Goal: Task Accomplishment & Management: Manage account settings

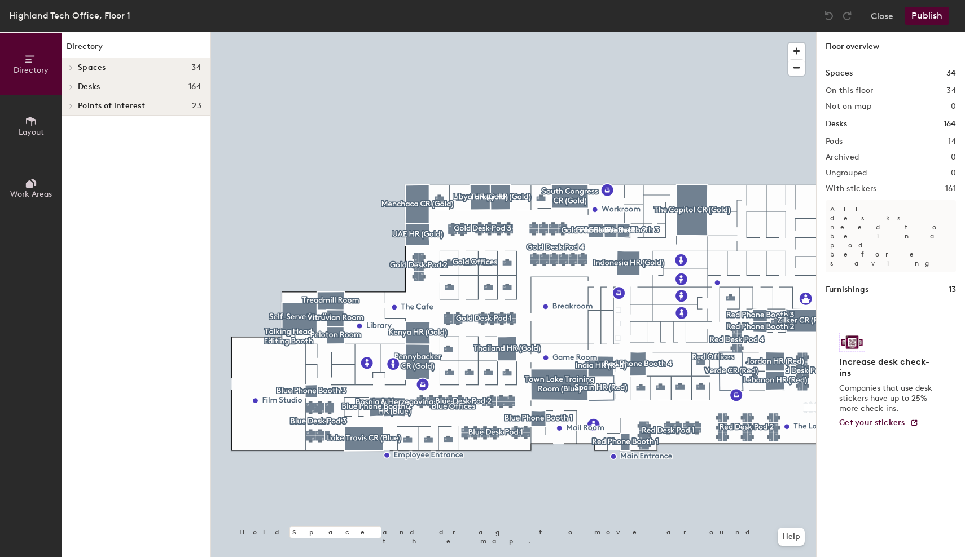
click at [71, 65] on icon at bounding box center [71, 68] width 5 height 6
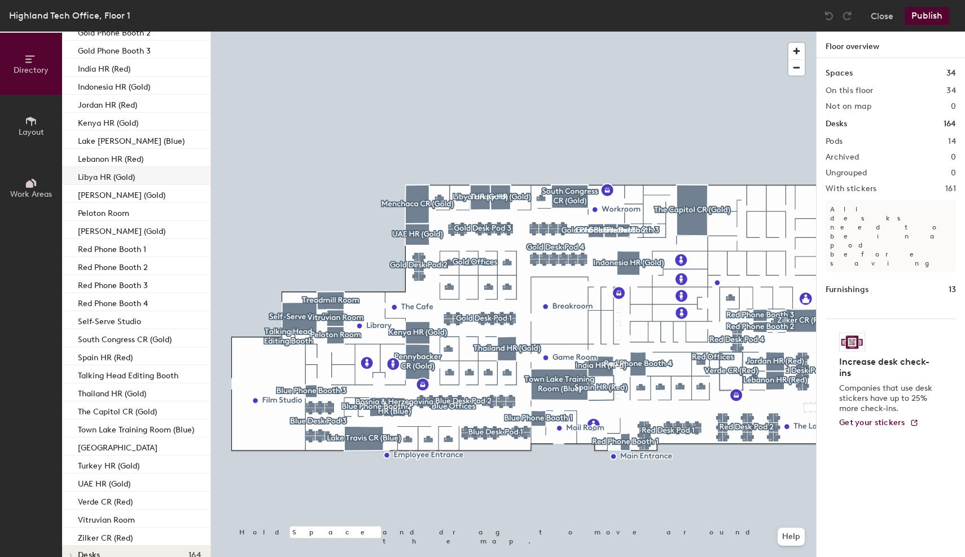
scroll to position [178, 0]
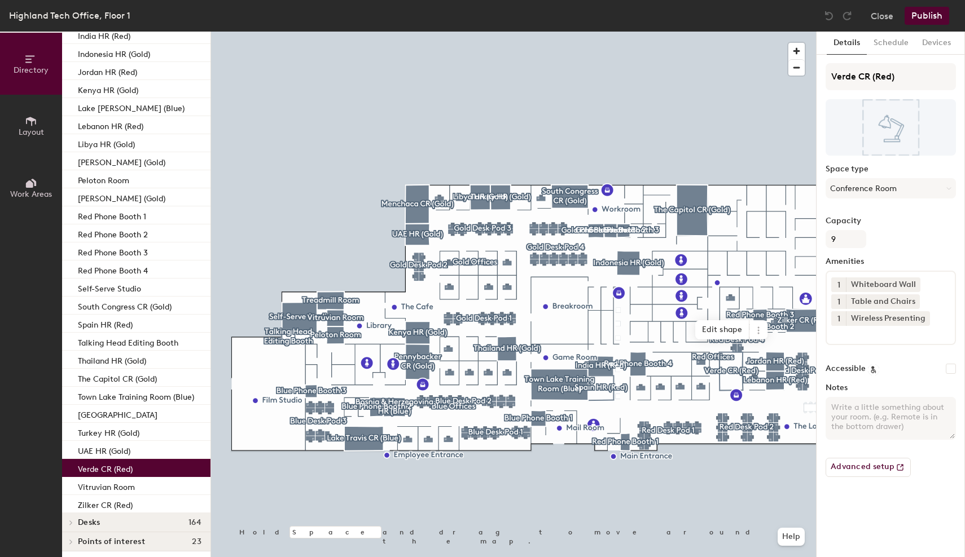
click at [150, 468] on div "Verde CR (Red)" at bounding box center [136, 468] width 148 height 18
click at [111, 467] on p "Verde CR (Red)" at bounding box center [105, 467] width 55 height 13
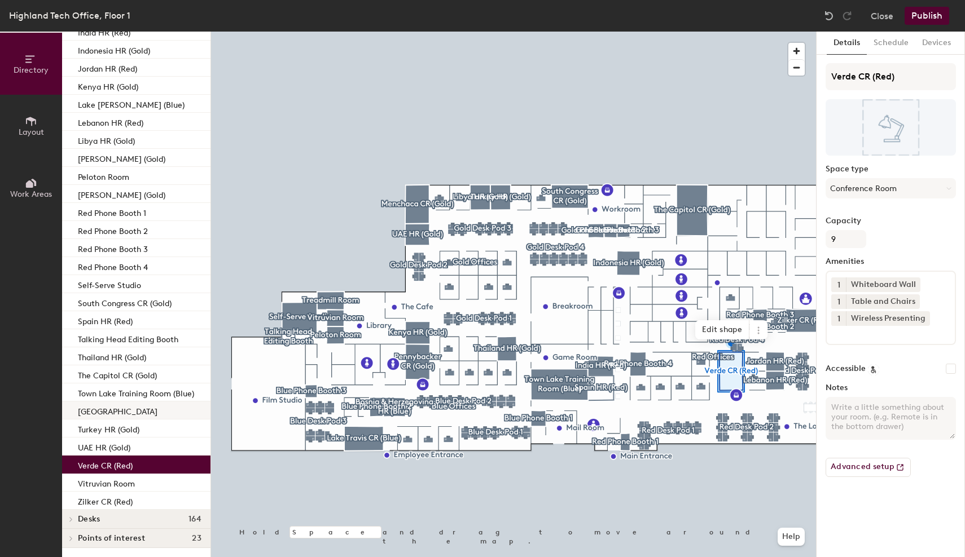
scroll to position [181, 0]
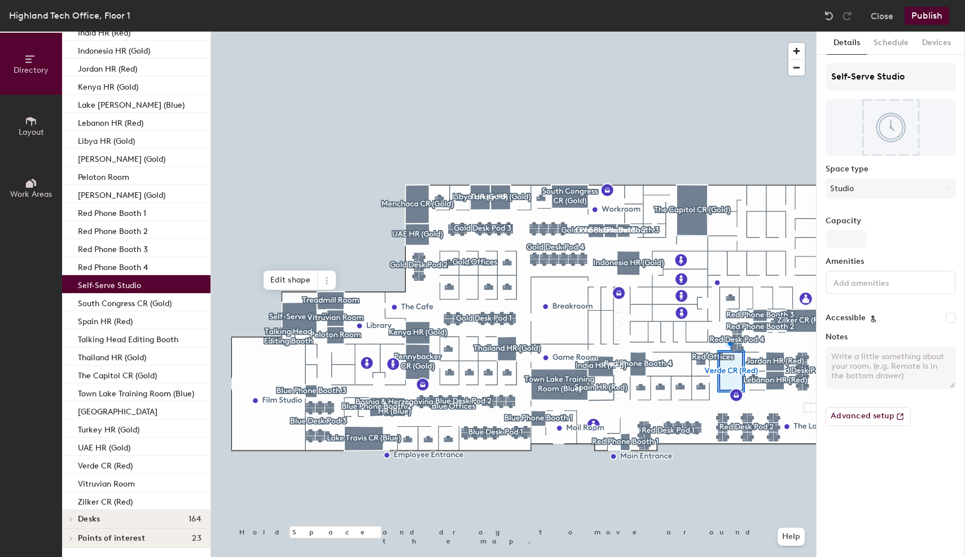
click at [137, 284] on p "Self-Serve Studio" at bounding box center [109, 284] width 63 height 13
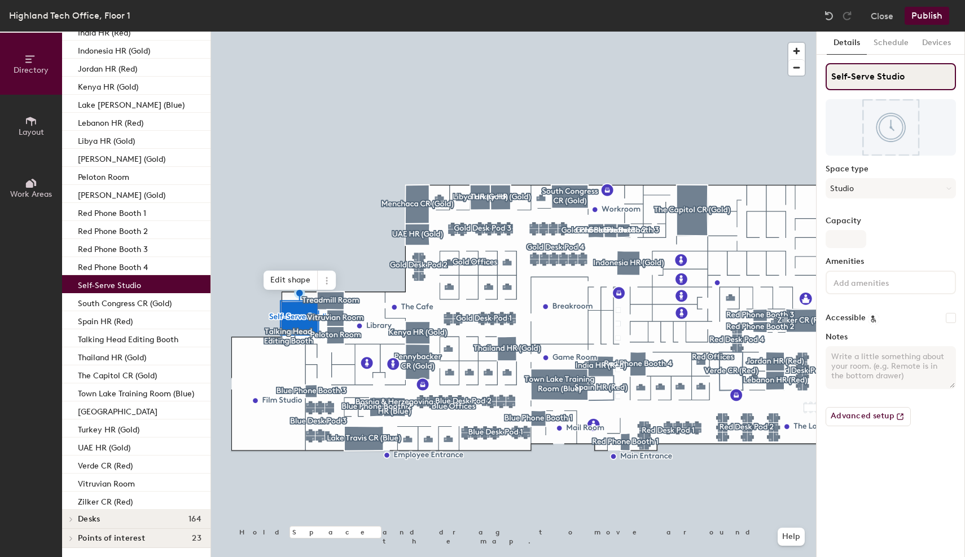
click at [877, 80] on input "Self-Serve Studio" at bounding box center [890, 76] width 130 height 27
click at [893, 45] on button "Schedule" at bounding box center [891, 43] width 49 height 23
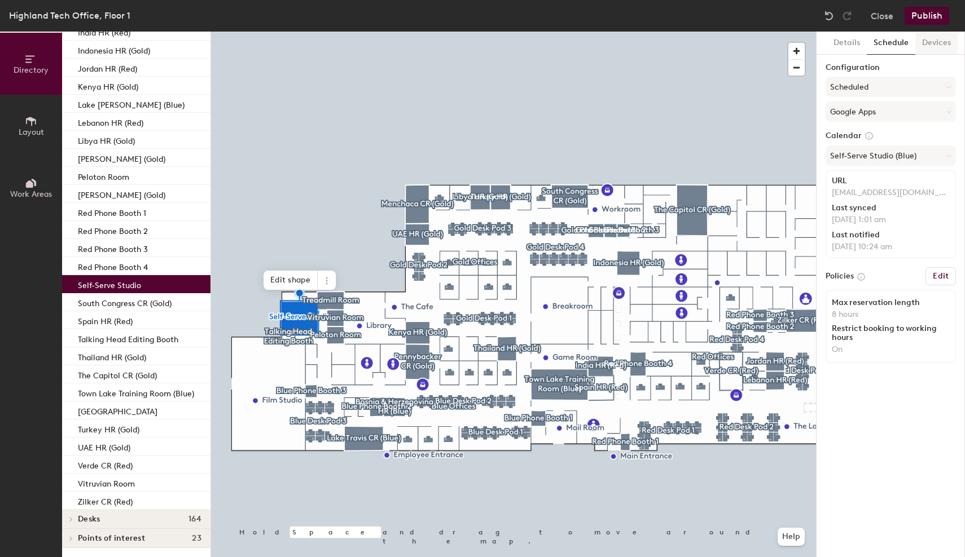
click at [938, 49] on button "Devices" at bounding box center [936, 43] width 42 height 23
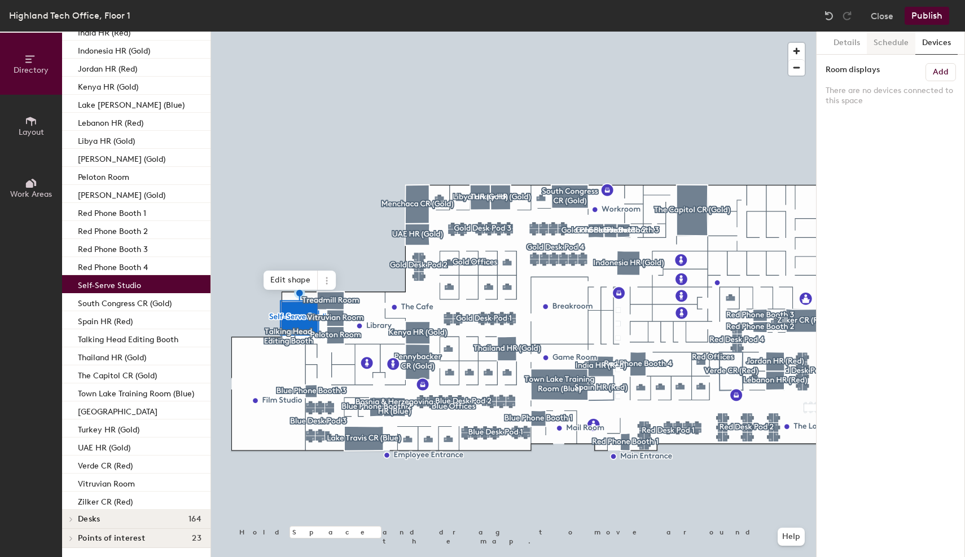
click at [894, 46] on button "Schedule" at bounding box center [891, 43] width 49 height 23
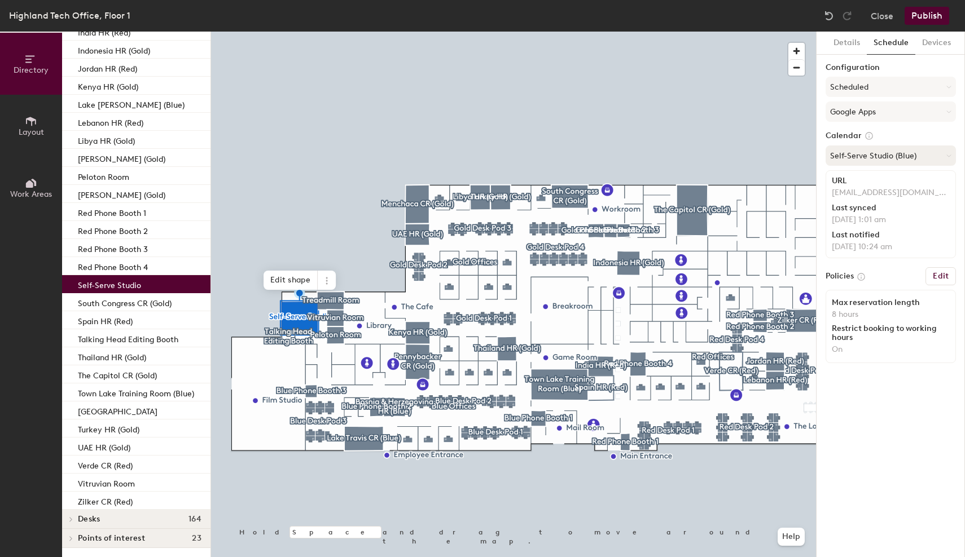
click at [948, 157] on icon at bounding box center [948, 155] width 5 height 5
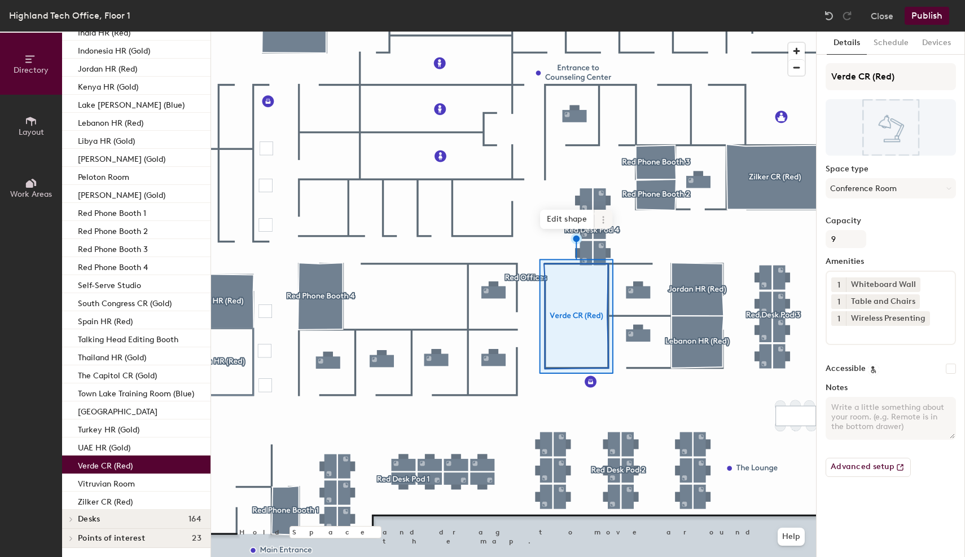
click at [606, 216] on icon at bounding box center [603, 220] width 9 height 9
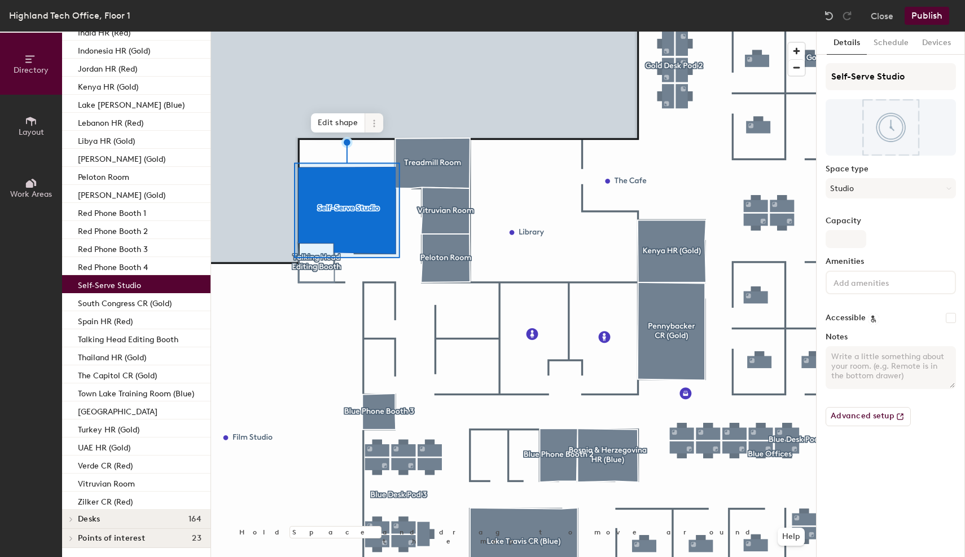
click at [376, 124] on icon at bounding box center [374, 123] width 9 height 9
click at [861, 418] on button "Advanced setup" at bounding box center [867, 416] width 85 height 19
click at [858, 415] on button "Advanced setup" at bounding box center [867, 416] width 85 height 19
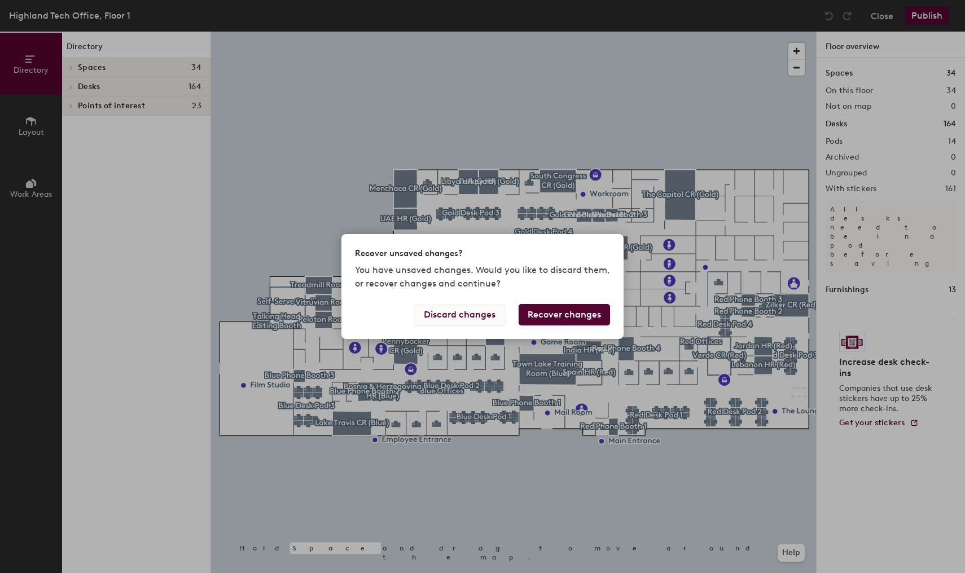
click at [455, 313] on button "Discard changes" at bounding box center [459, 314] width 91 height 21
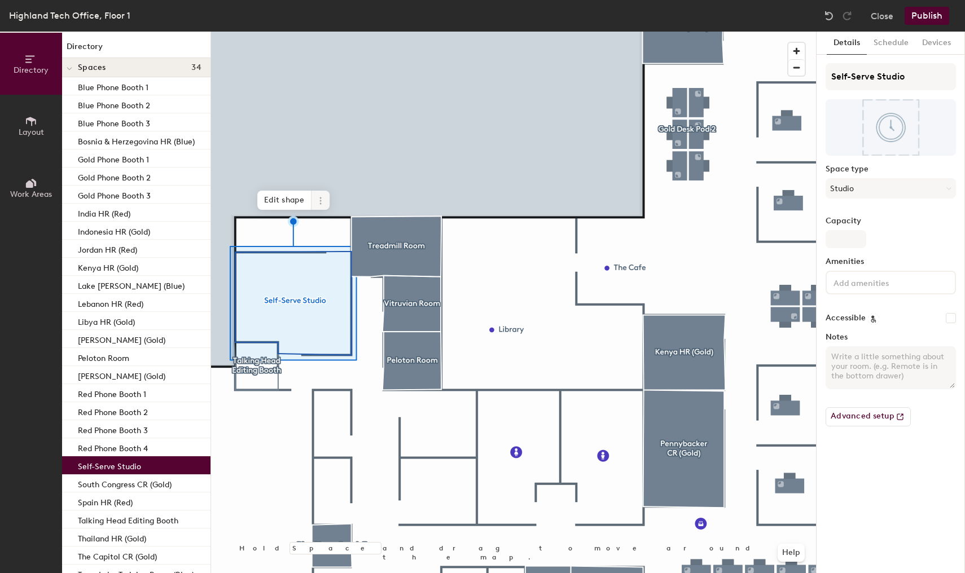
click at [318, 203] on icon at bounding box center [320, 200] width 9 height 9
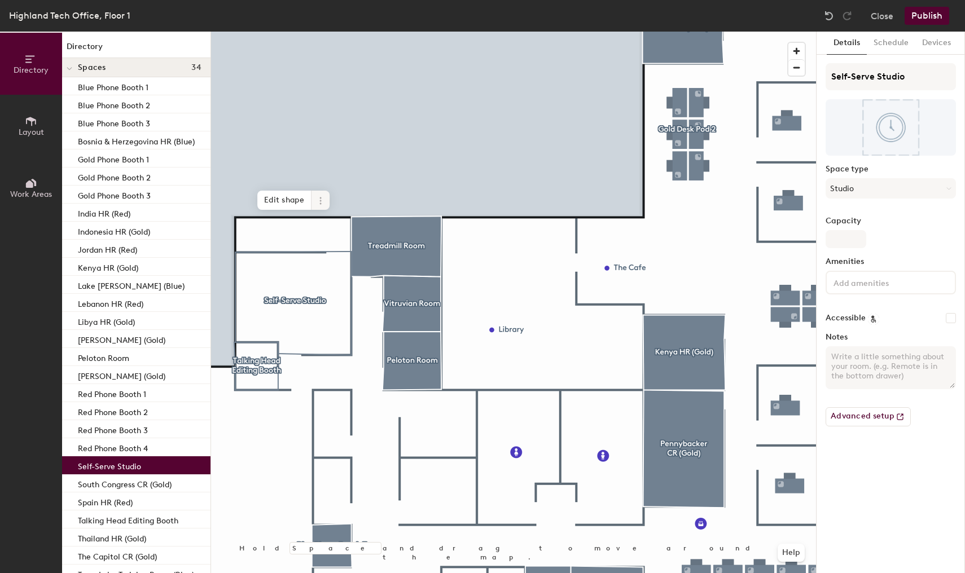
click at [324, 191] on span at bounding box center [320, 200] width 18 height 19
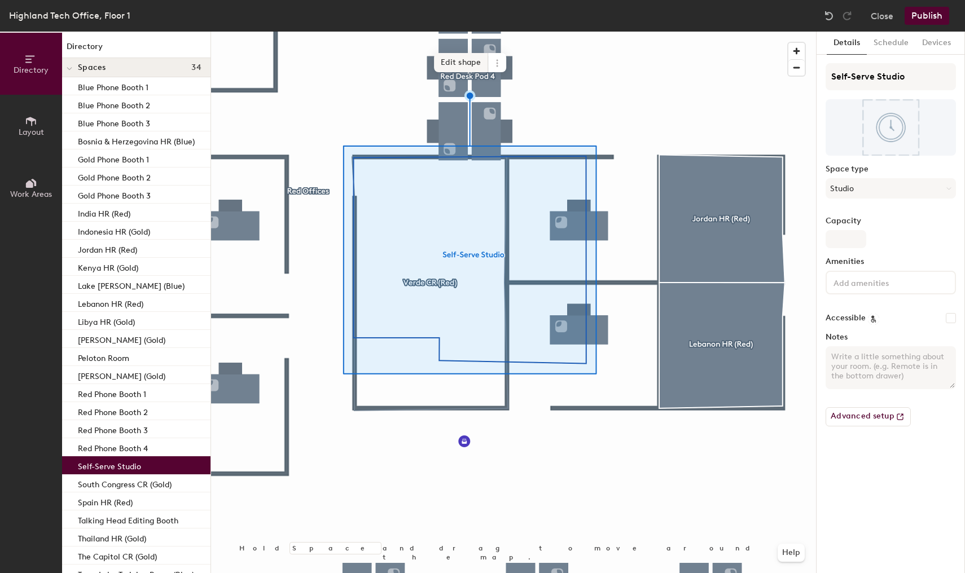
click at [461, 60] on span "Edit shape" at bounding box center [461, 62] width 54 height 19
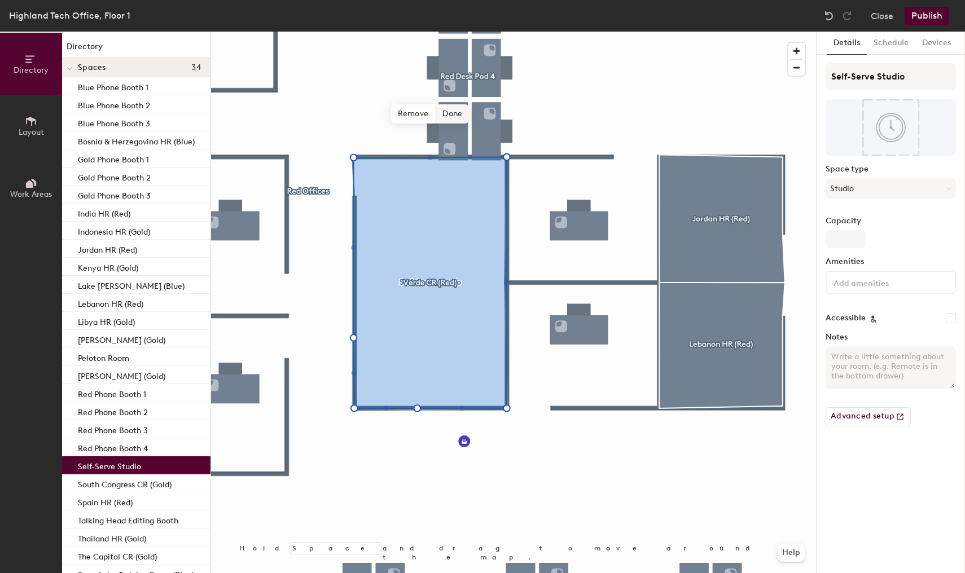
click at [453, 117] on span "Done" at bounding box center [452, 113] width 33 height 19
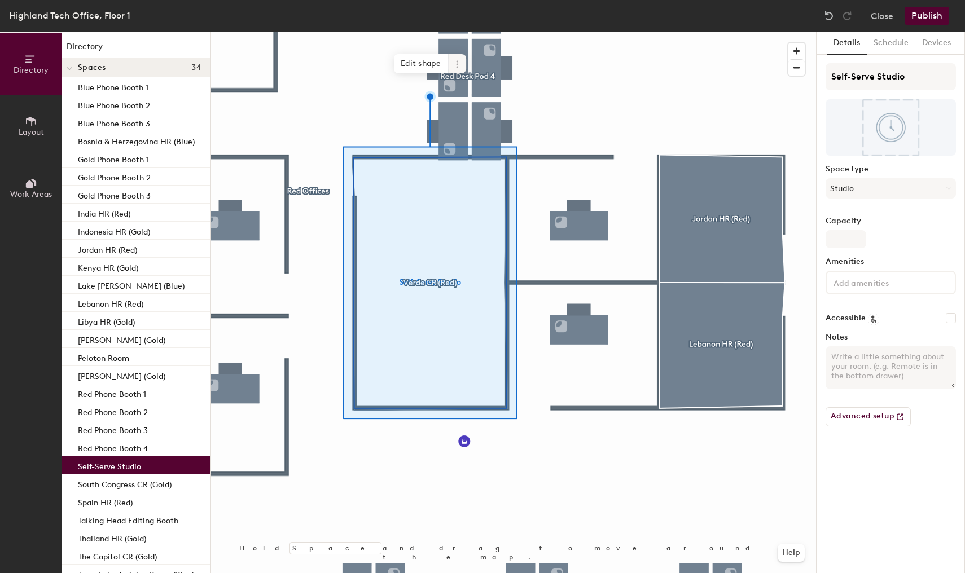
click at [459, 64] on icon at bounding box center [456, 64] width 9 height 9
click at [481, 107] on span "Activate" at bounding box center [497, 109] width 100 height 19
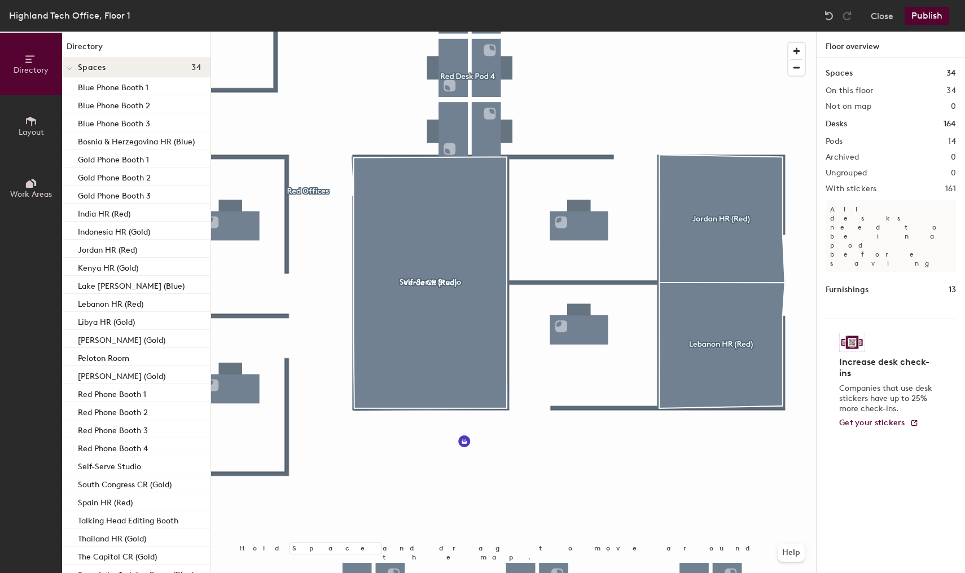
click at [929, 15] on button "Publish" at bounding box center [926, 16] width 45 height 18
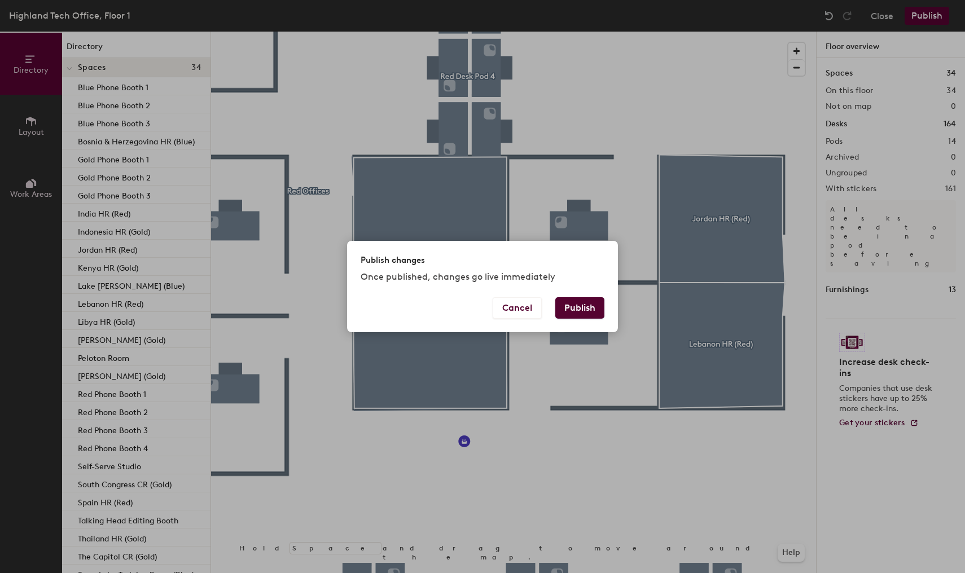
click at [582, 307] on button "Publish" at bounding box center [579, 307] width 49 height 21
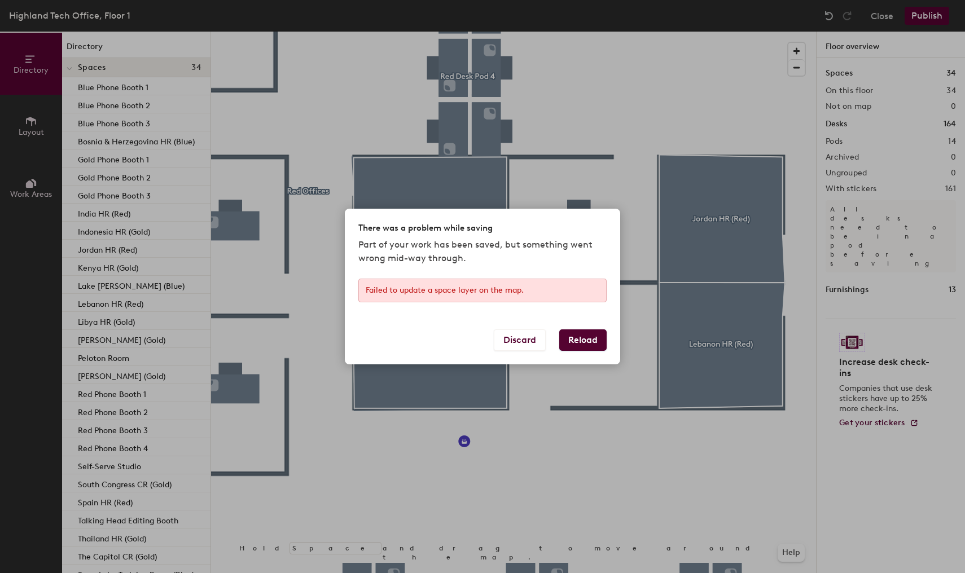
click at [578, 338] on button "Reload" at bounding box center [582, 339] width 47 height 21
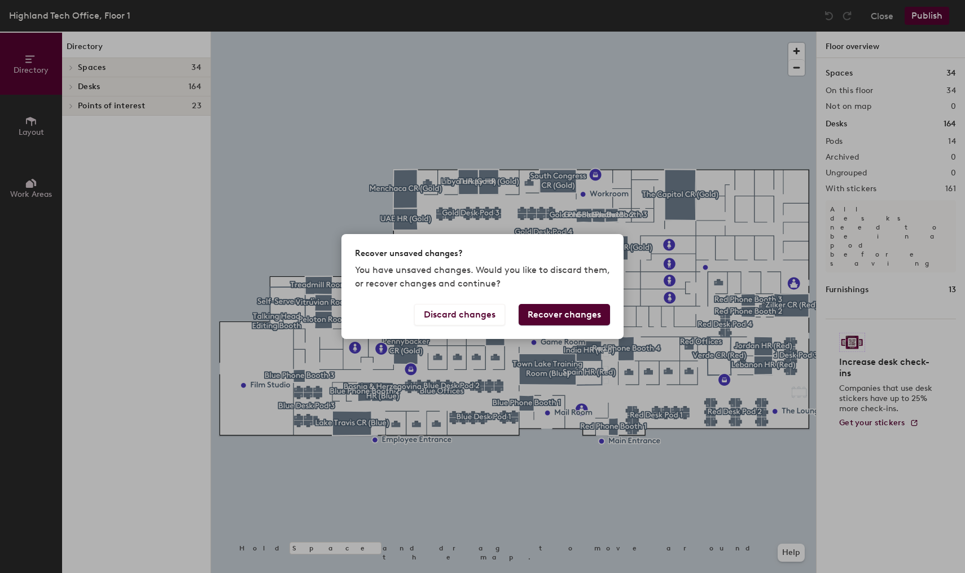
click at [569, 311] on button "Recover changes" at bounding box center [563, 314] width 91 height 21
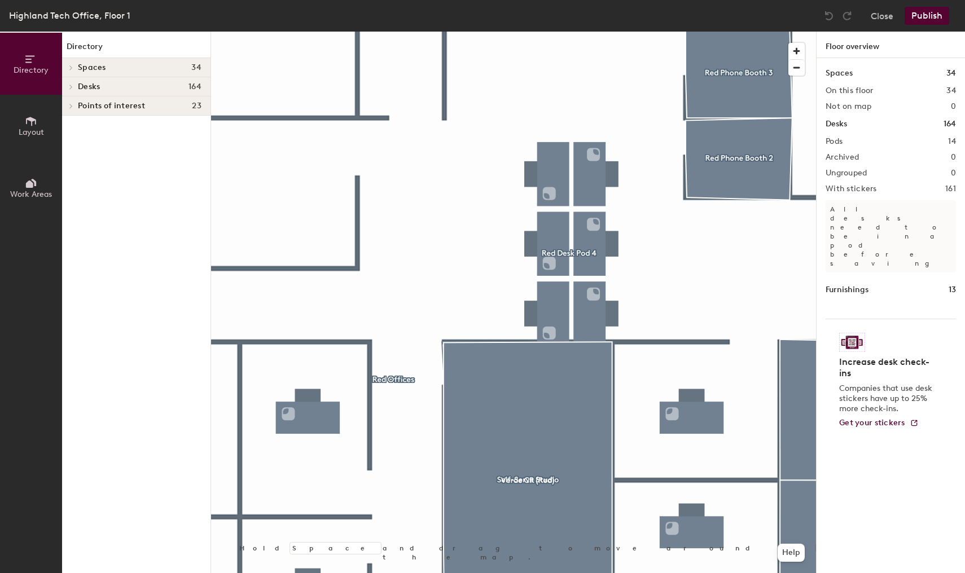
click at [926, 17] on button "Publish" at bounding box center [926, 16] width 45 height 18
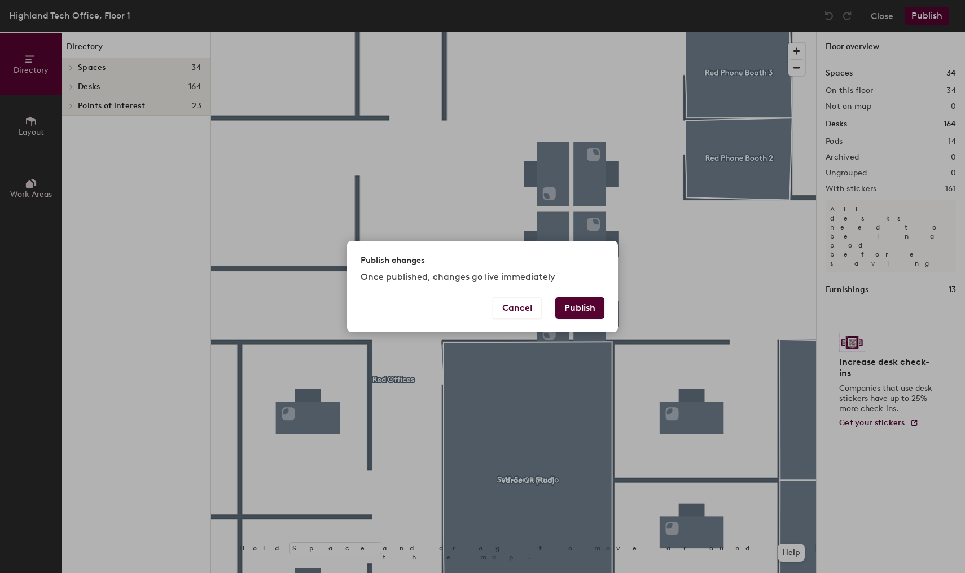
click at [582, 305] on button "Publish" at bounding box center [579, 307] width 49 height 21
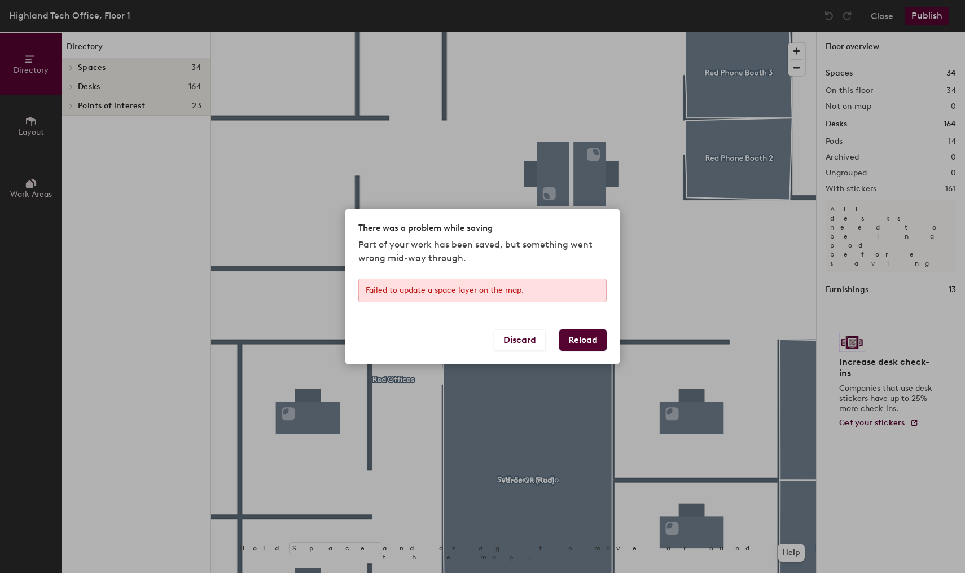
click at [576, 342] on button "Reload" at bounding box center [582, 339] width 47 height 21
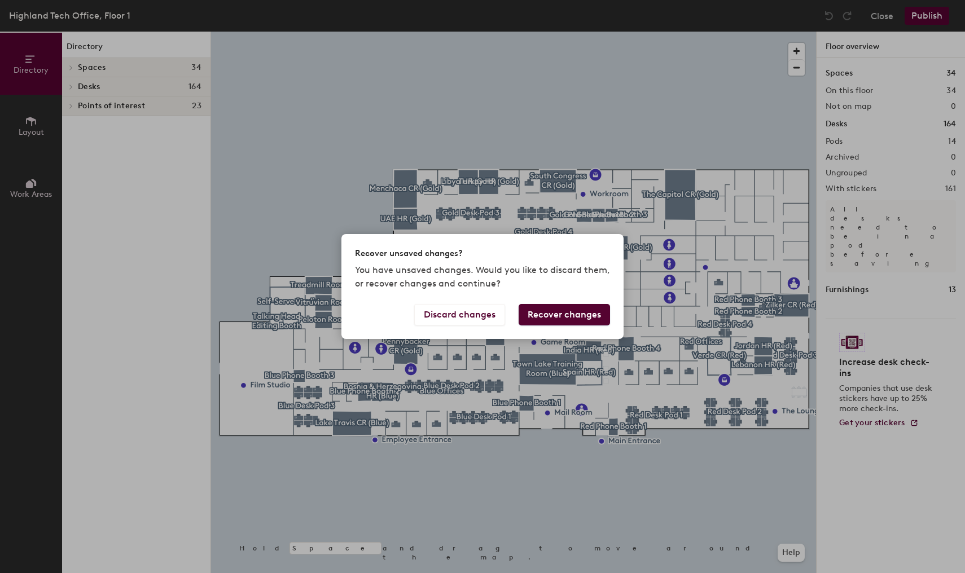
click at [556, 315] on button "Recover changes" at bounding box center [563, 314] width 91 height 21
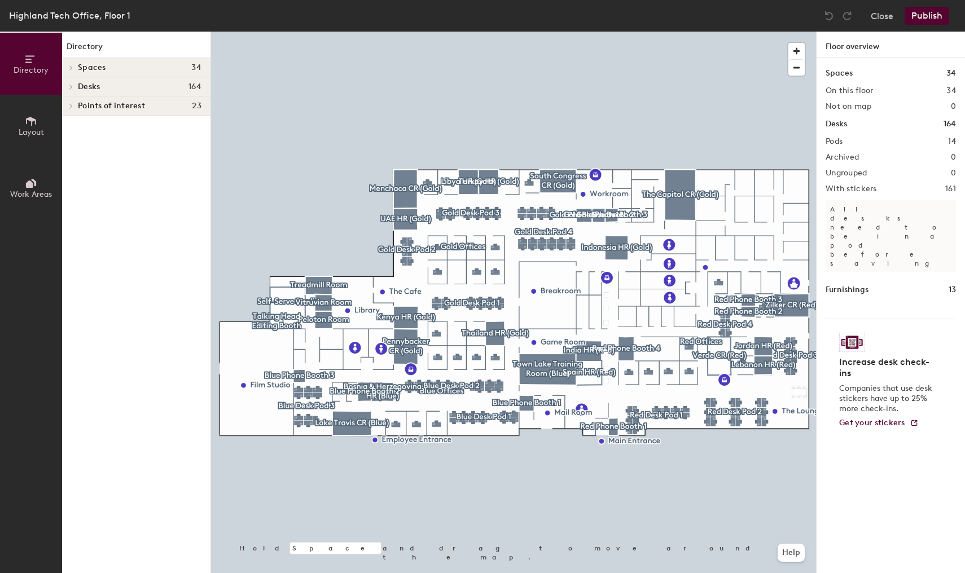
click at [73, 67] on icon at bounding box center [71, 68] width 5 height 6
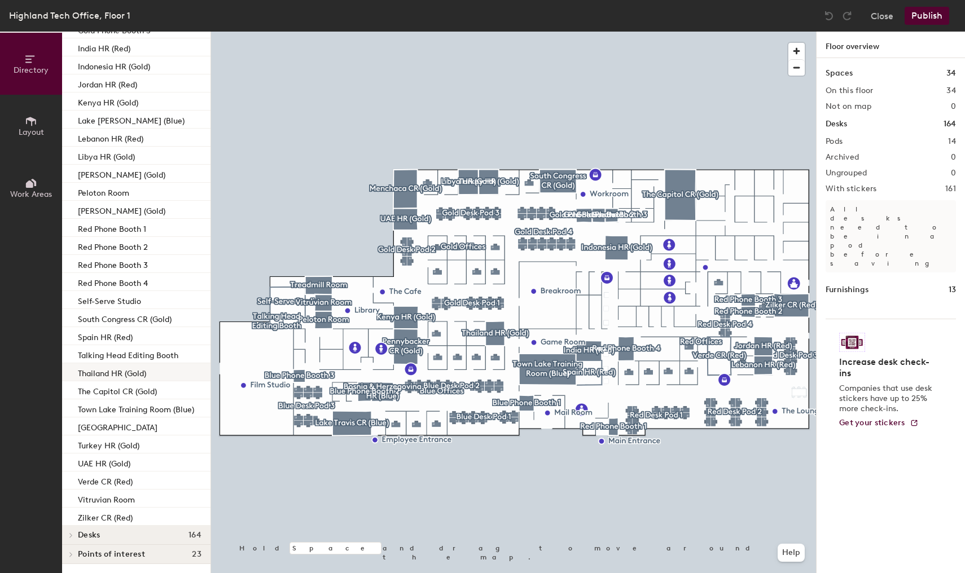
scroll to position [165, 0]
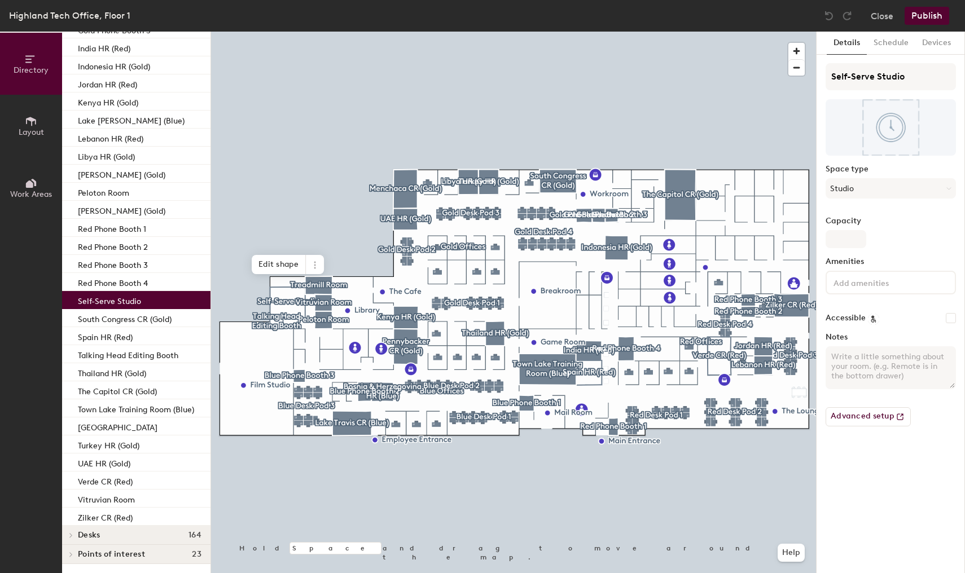
click at [142, 301] on div "Self-Serve Studio" at bounding box center [136, 300] width 148 height 18
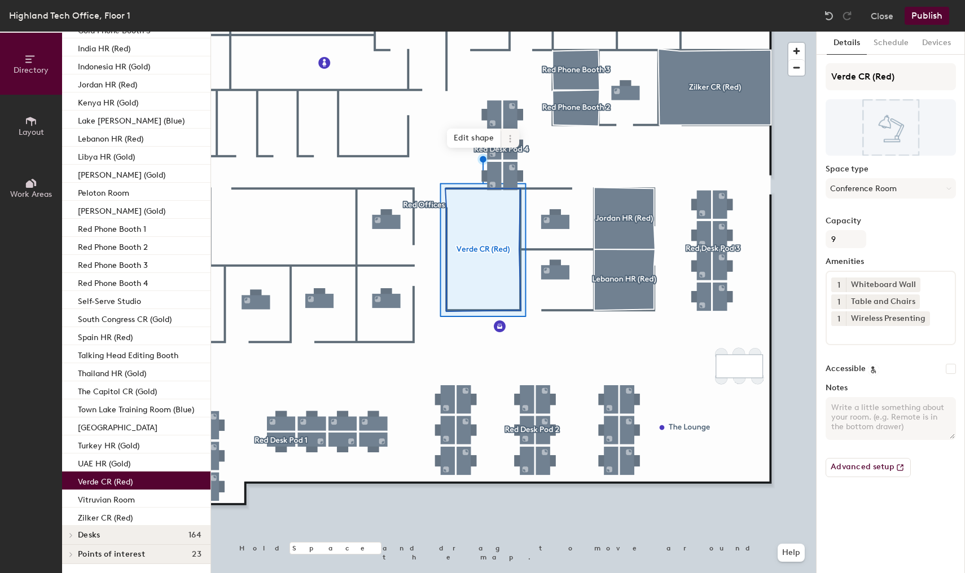
click at [509, 137] on icon at bounding box center [509, 138] width 9 height 9
click at [540, 162] on span "Remove from map" at bounding box center [550, 164] width 100 height 19
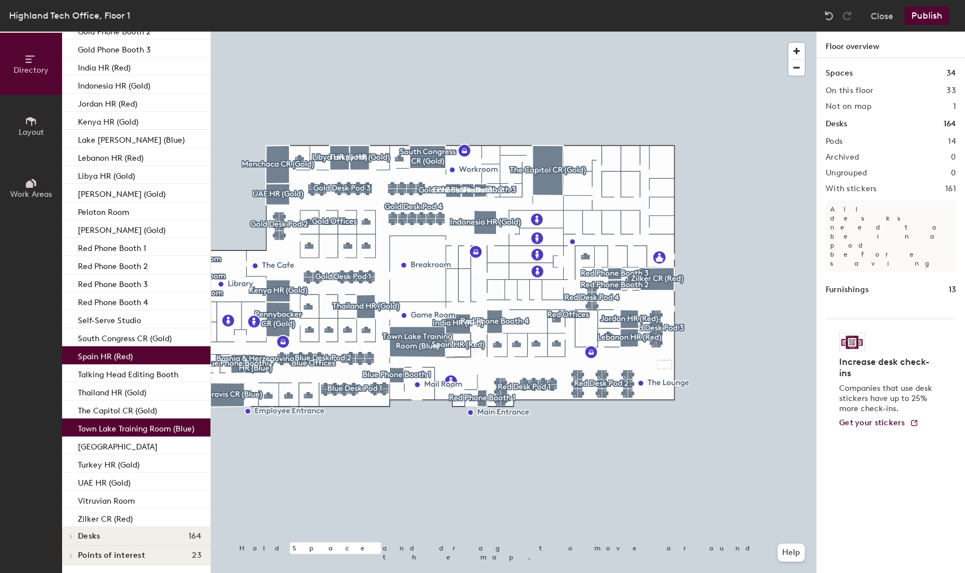
click at [495, 32] on div at bounding box center [513, 32] width 605 height 0
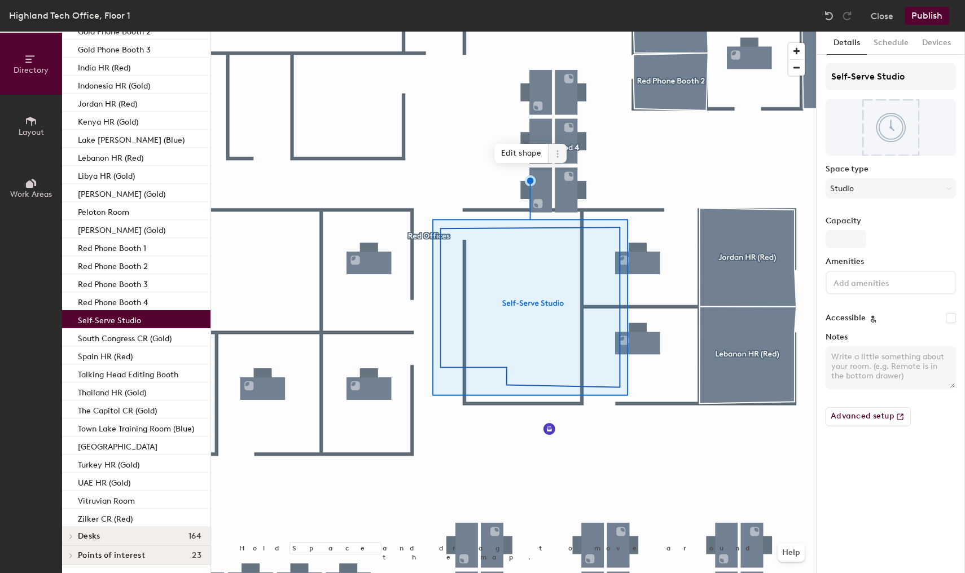
click at [559, 155] on icon at bounding box center [557, 154] width 9 height 9
click at [522, 155] on span "Edit shape" at bounding box center [521, 153] width 54 height 19
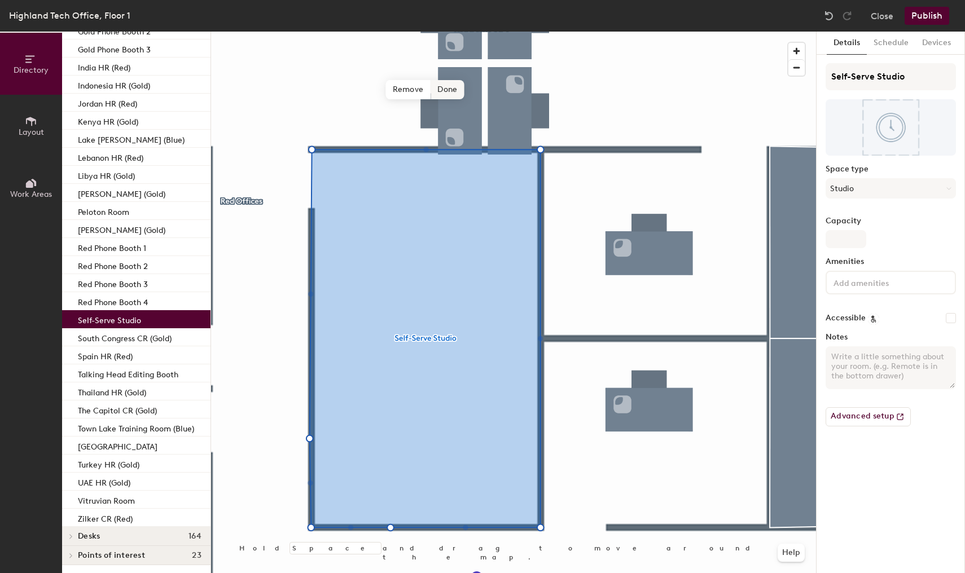
click at [449, 89] on span "Done" at bounding box center [446, 89] width 33 height 19
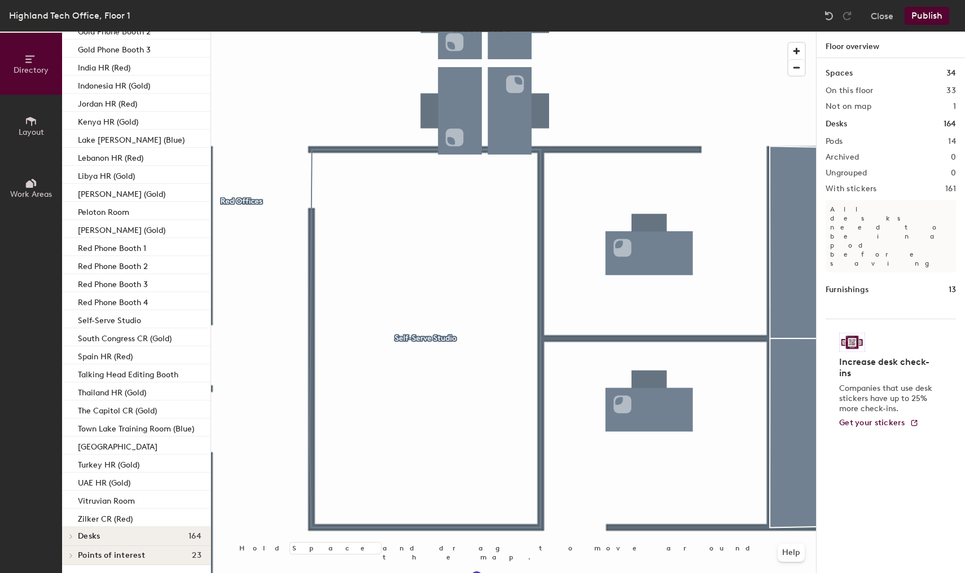
click at [922, 19] on button "Publish" at bounding box center [926, 16] width 45 height 18
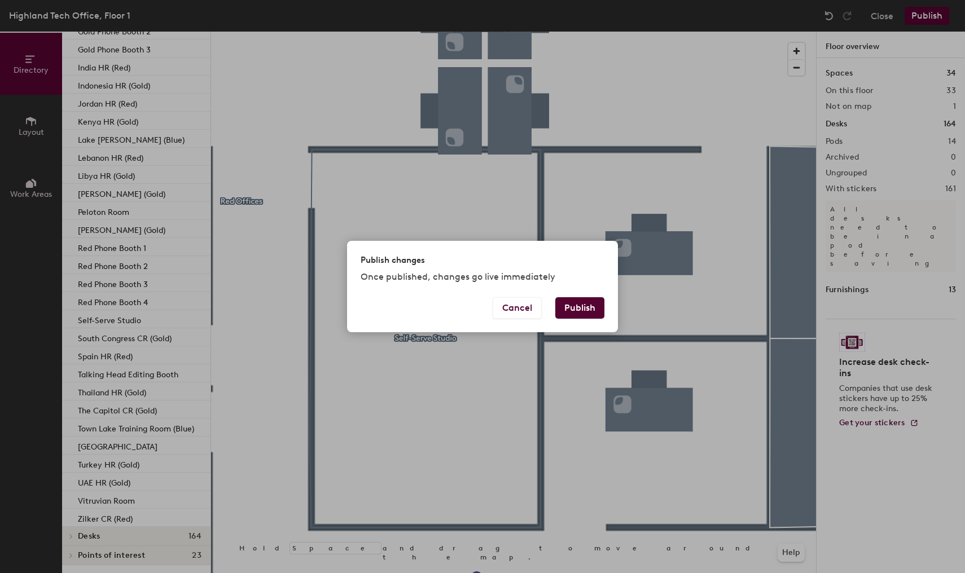
click at [581, 304] on button "Publish" at bounding box center [579, 307] width 49 height 21
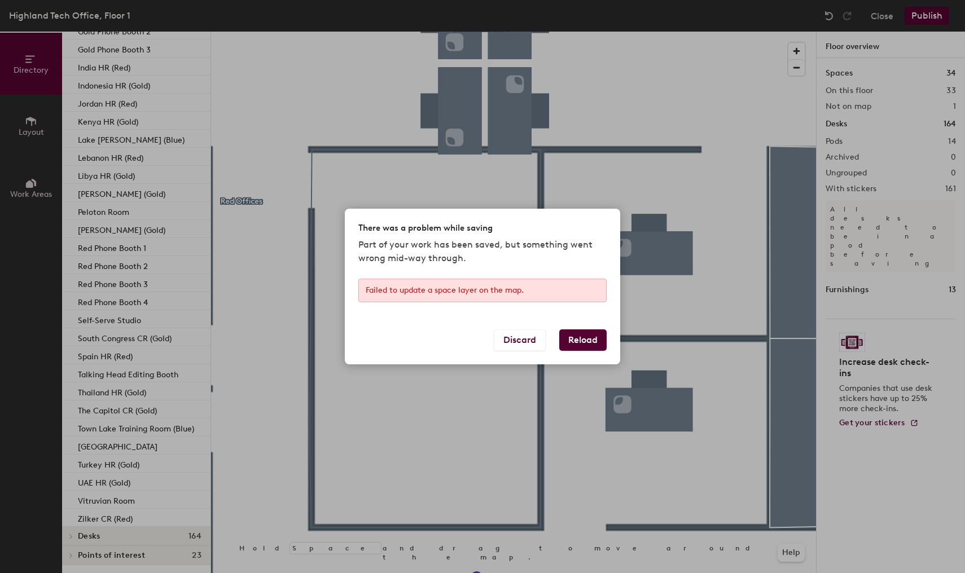
click at [590, 342] on button "Reload" at bounding box center [582, 339] width 47 height 21
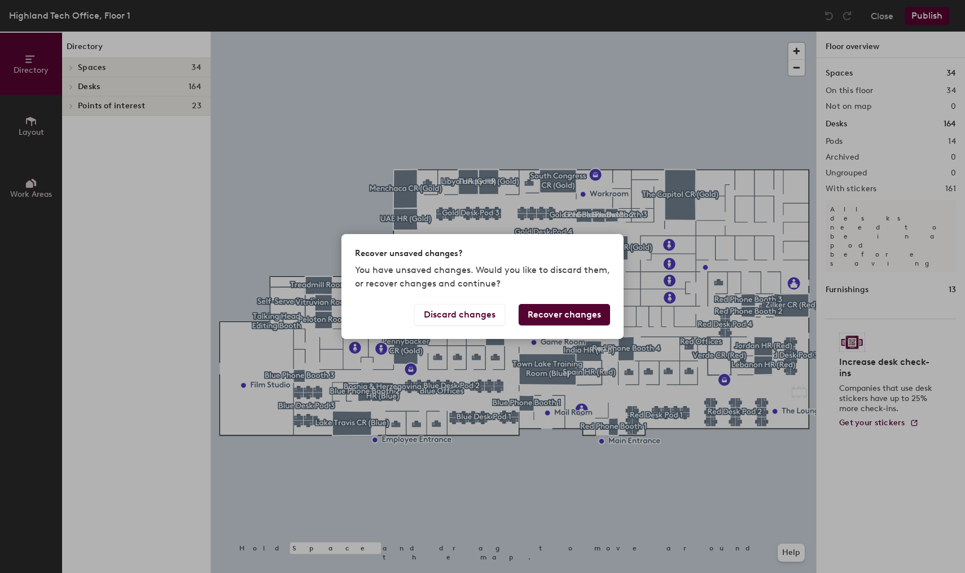
click at [557, 316] on button "Recover changes" at bounding box center [563, 314] width 91 height 21
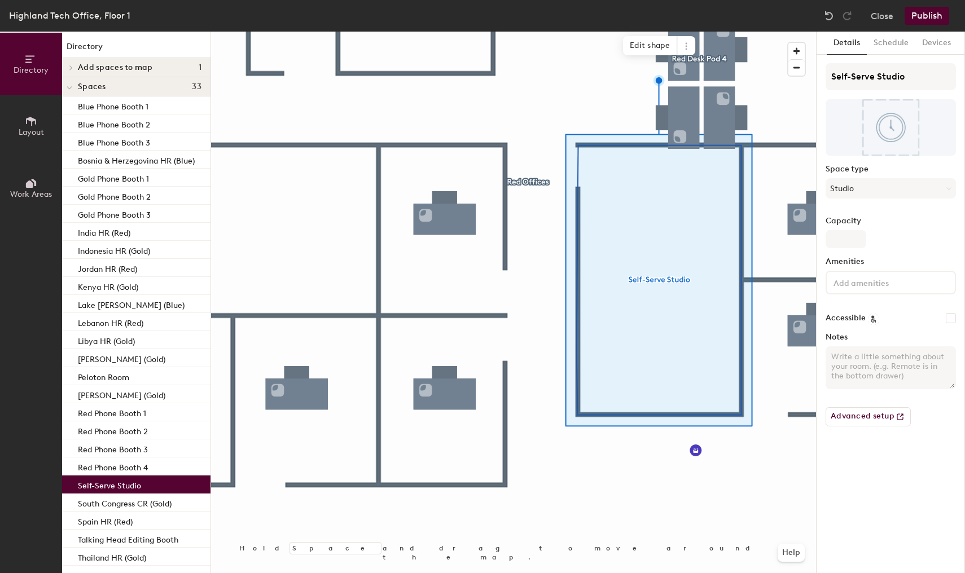
click at [923, 14] on button "Publish" at bounding box center [926, 16] width 45 height 18
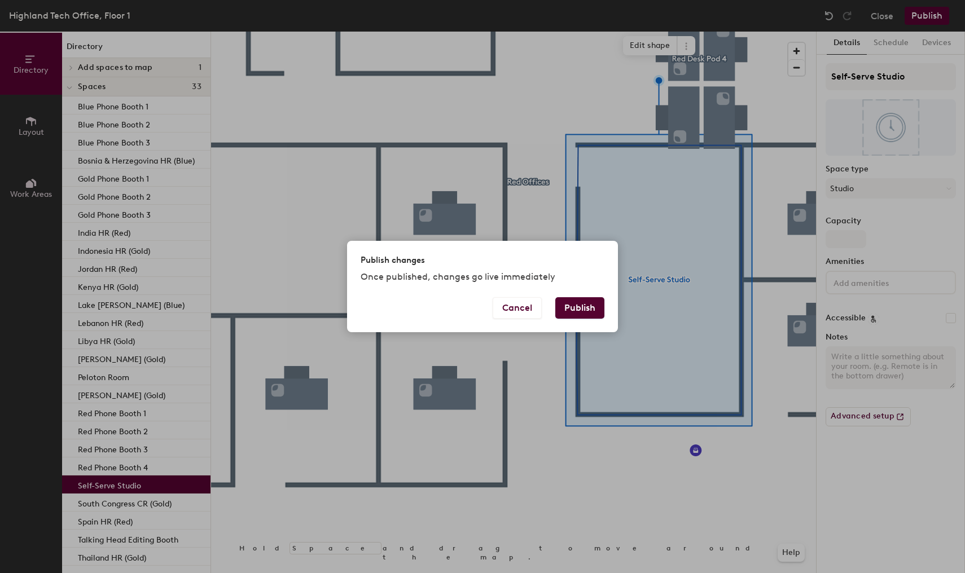
click at [578, 306] on button "Publish" at bounding box center [579, 307] width 49 height 21
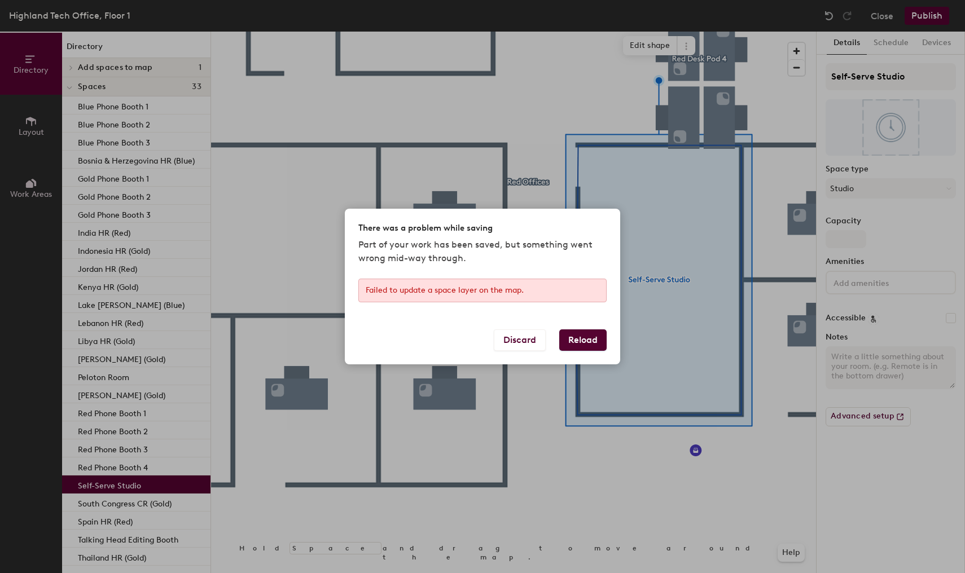
click at [578, 340] on button "Reload" at bounding box center [582, 339] width 47 height 21
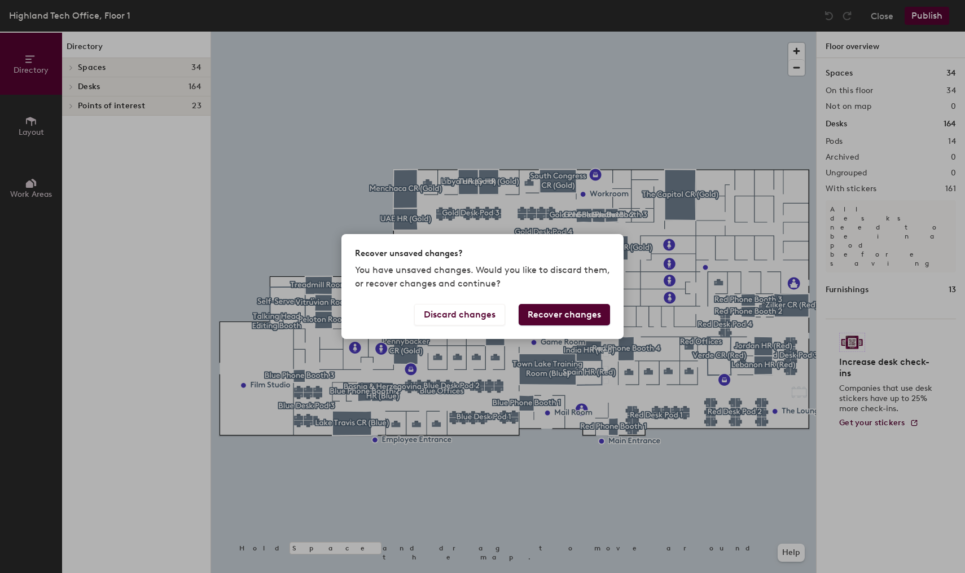
click at [568, 311] on button "Recover changes" at bounding box center [563, 314] width 91 height 21
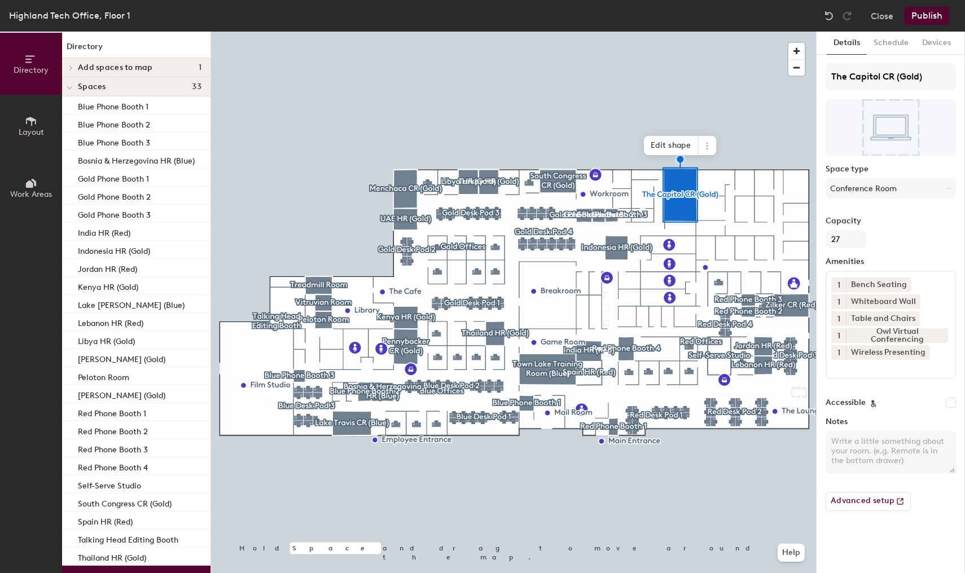
click at [921, 17] on button "Publish" at bounding box center [926, 16] width 45 height 18
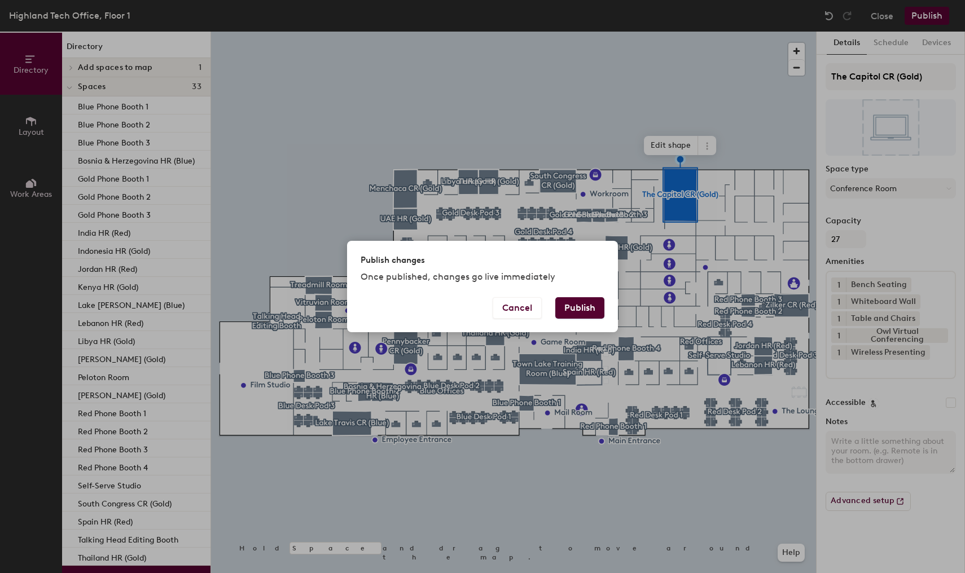
click at [579, 305] on button "Publish" at bounding box center [579, 307] width 49 height 21
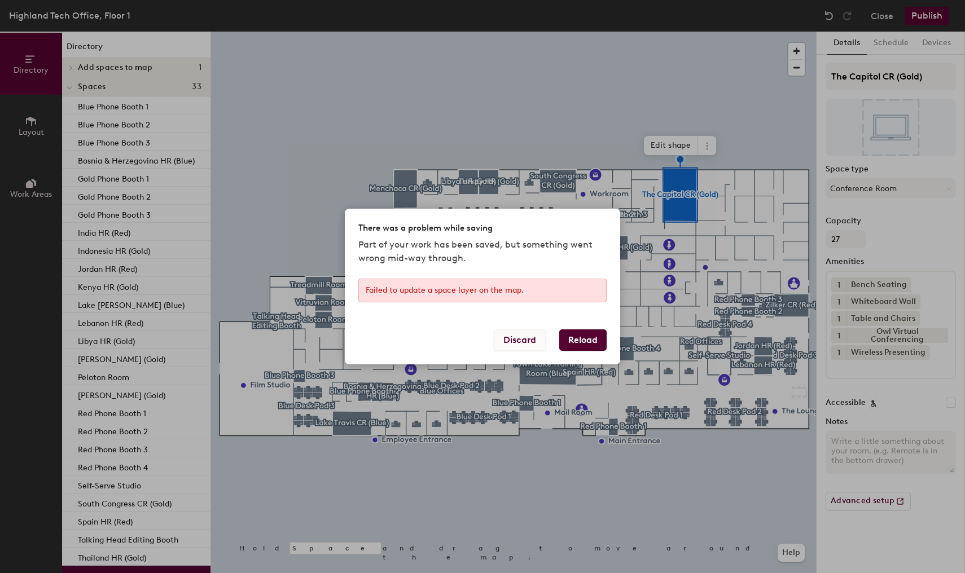
click at [509, 337] on button "Discard" at bounding box center [520, 339] width 52 height 21
